Goal: Task Accomplishment & Management: Complete application form

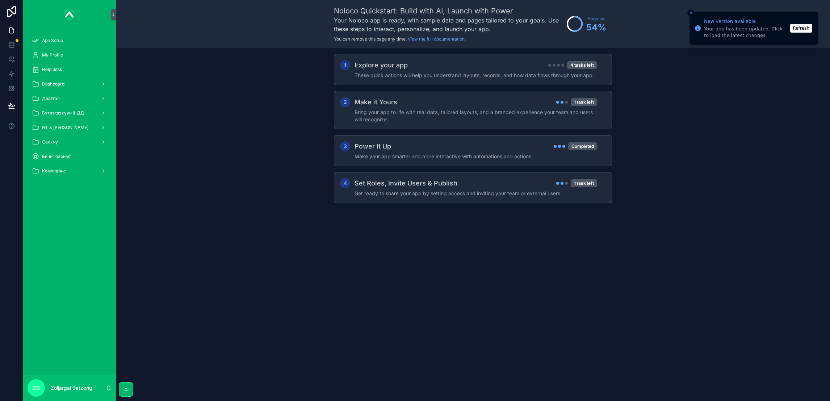
click at [801, 29] on button "Refresh" at bounding box center [802, 28] width 22 height 9
click at [799, 30] on button "Refresh" at bounding box center [802, 28] width 22 height 9
click at [63, 125] on span "НТ & [PERSON_NAME]" at bounding box center [65, 128] width 46 height 6
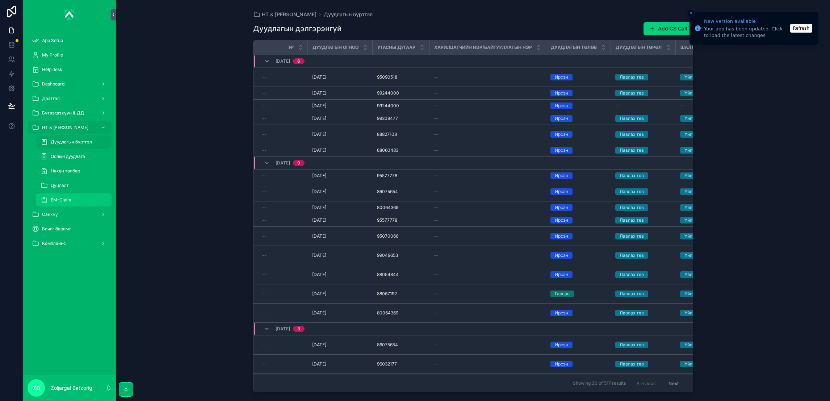
click at [82, 200] on div "EM-Claim" at bounding box center [74, 200] width 67 height 12
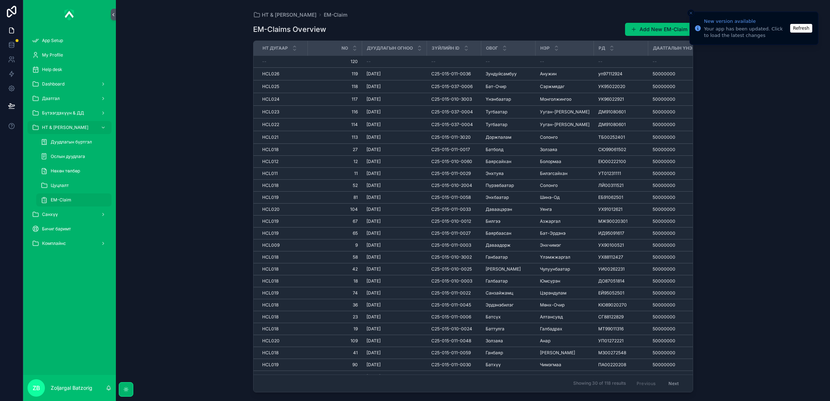
click at [644, 32] on button "Add New EM-Claim" at bounding box center [659, 29] width 68 height 13
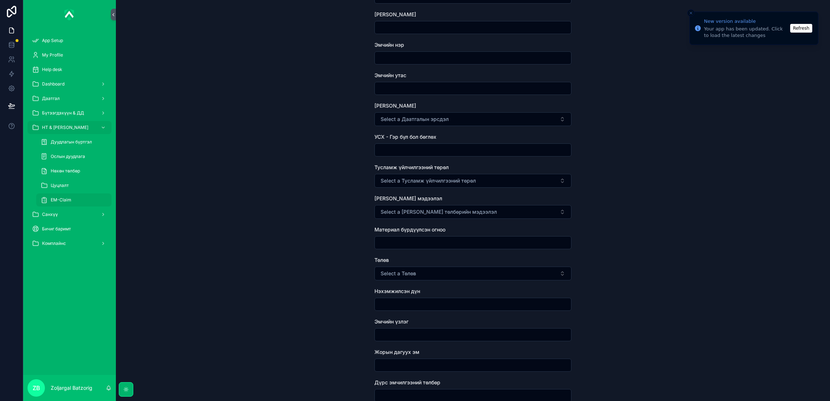
scroll to position [217, 0]
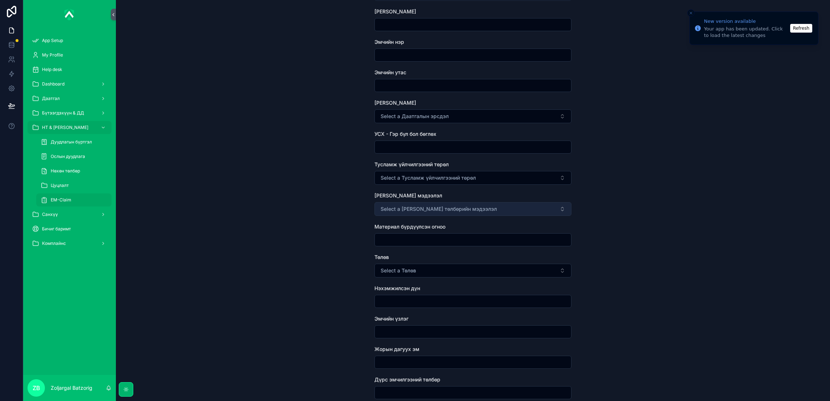
click at [451, 209] on span "Select a [PERSON_NAME] төлбөрийн мэдээлэл" at bounding box center [439, 208] width 116 height 7
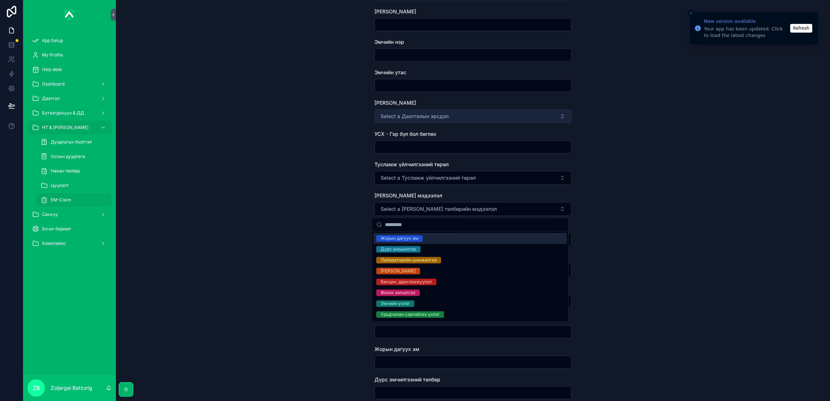
click at [420, 114] on span "Select a Даатгалын эрсдэл" at bounding box center [415, 116] width 68 height 7
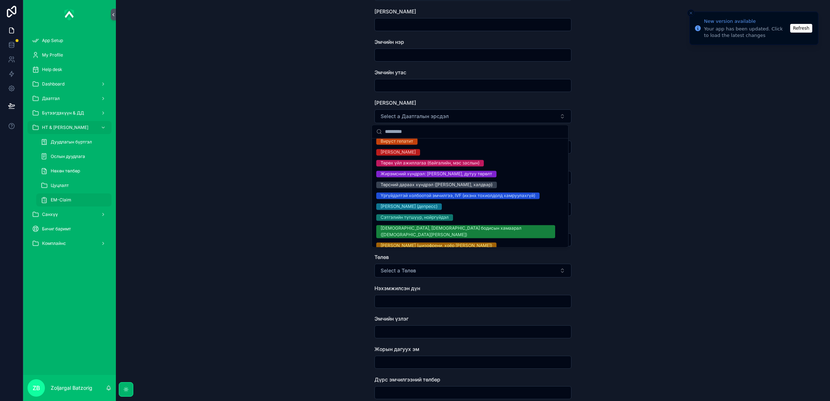
scroll to position [326, 0]
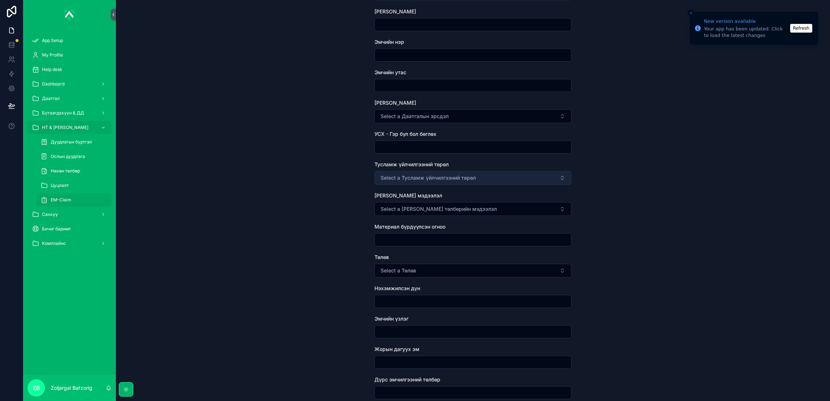
click at [418, 176] on span "Select a Тусламж үйлчилгээний төрөл" at bounding box center [428, 177] width 95 height 7
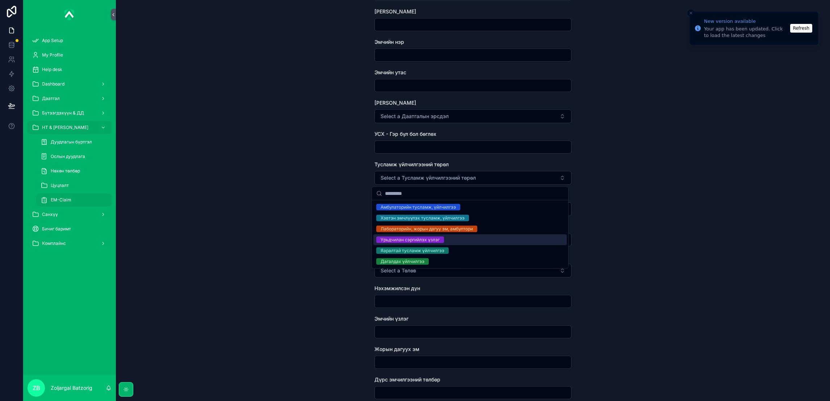
drag, startPoint x: 324, startPoint y: 230, endPoint x: 348, endPoint y: 221, distance: 26.3
click at [324, 230] on div "EM-Claim Create EM-Claim Create EM-Claim Зүйл сонгох НТ дугаар Дуудлагын огноо …" at bounding box center [473, 200] width 715 height 401
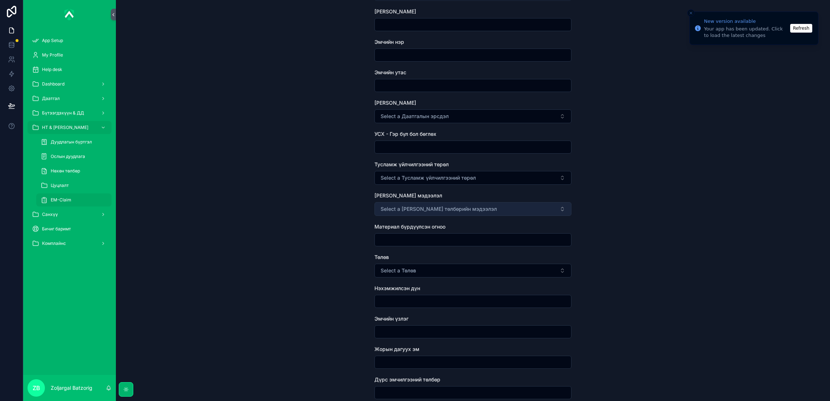
click at [427, 211] on span "Select a [PERSON_NAME] төлбөрийн мэдээлэл" at bounding box center [439, 208] width 116 height 7
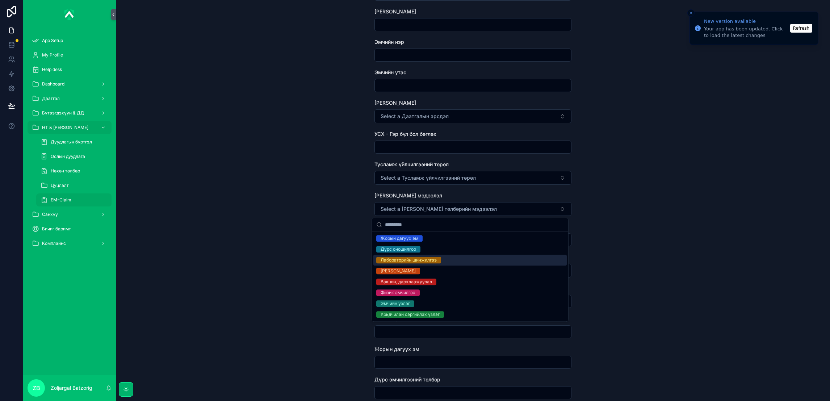
click at [312, 231] on div "EM-Claim Create EM-Claim Create EM-Claim Зүйл сонгох НТ дугаар Дуудлагын огноо …" at bounding box center [473, 200] width 715 height 401
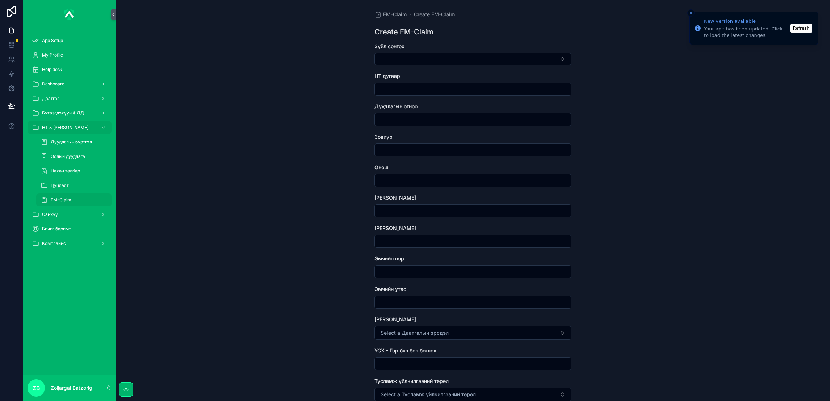
scroll to position [0, 0]
click at [801, 29] on button "Refresh" at bounding box center [802, 28] width 22 height 9
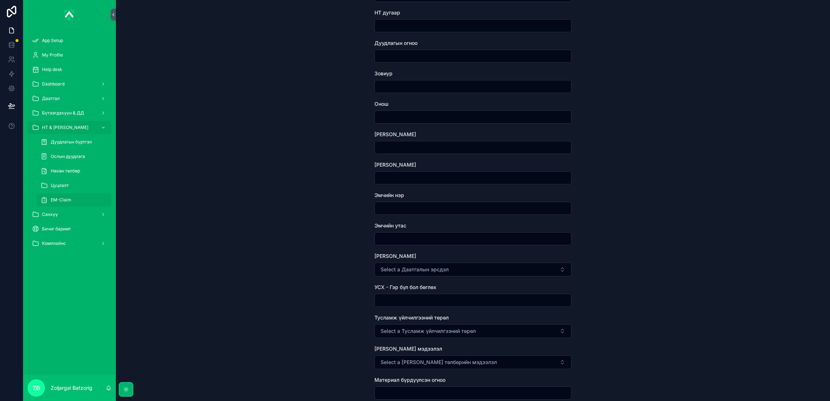
scroll to position [109, 0]
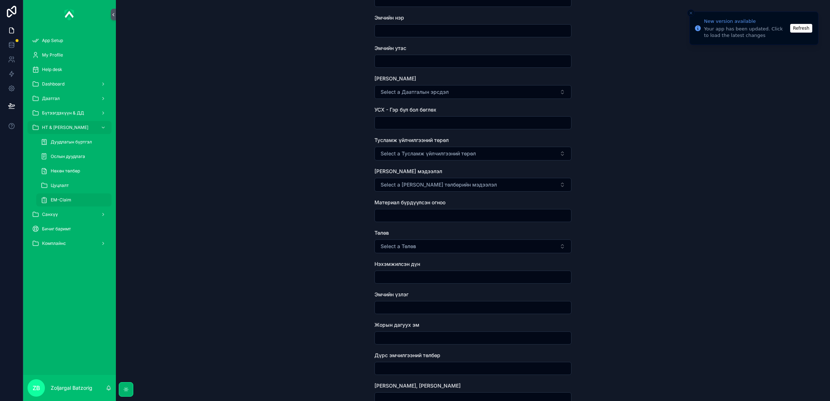
scroll to position [326, 0]
